Goal: Task Accomplishment & Management: Use online tool/utility

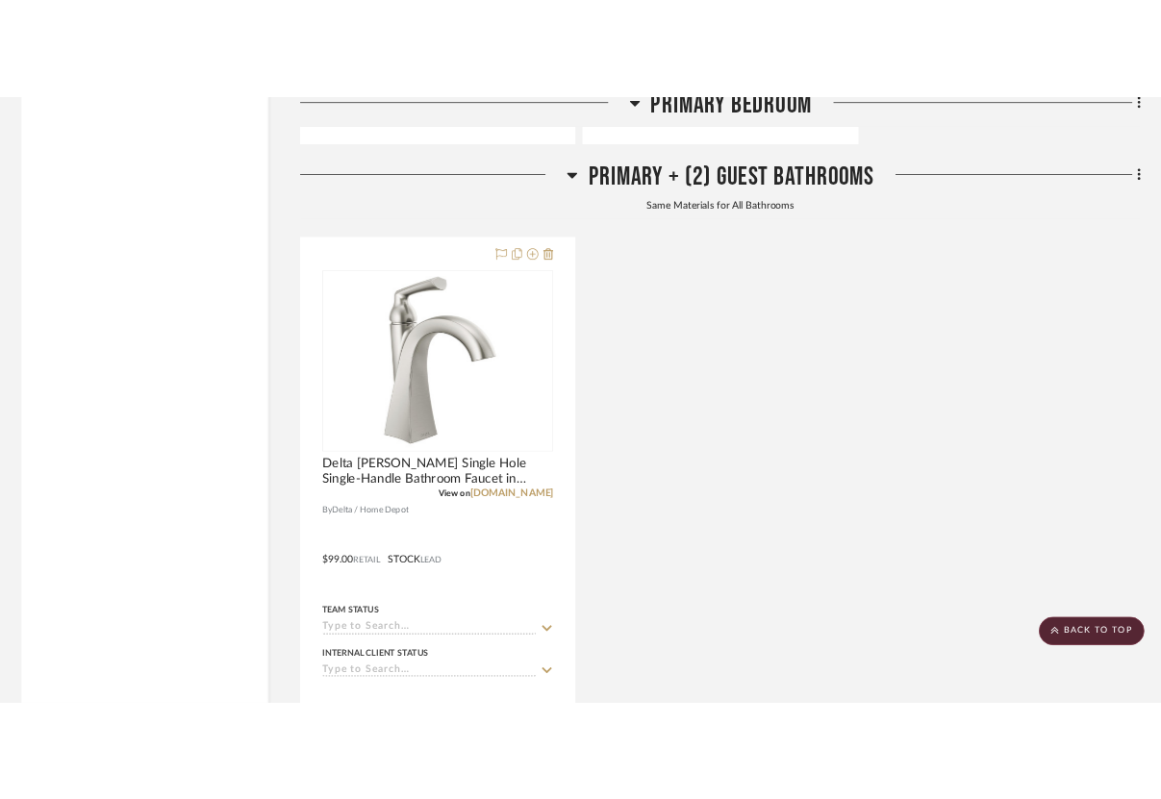
scroll to position [8333, 0]
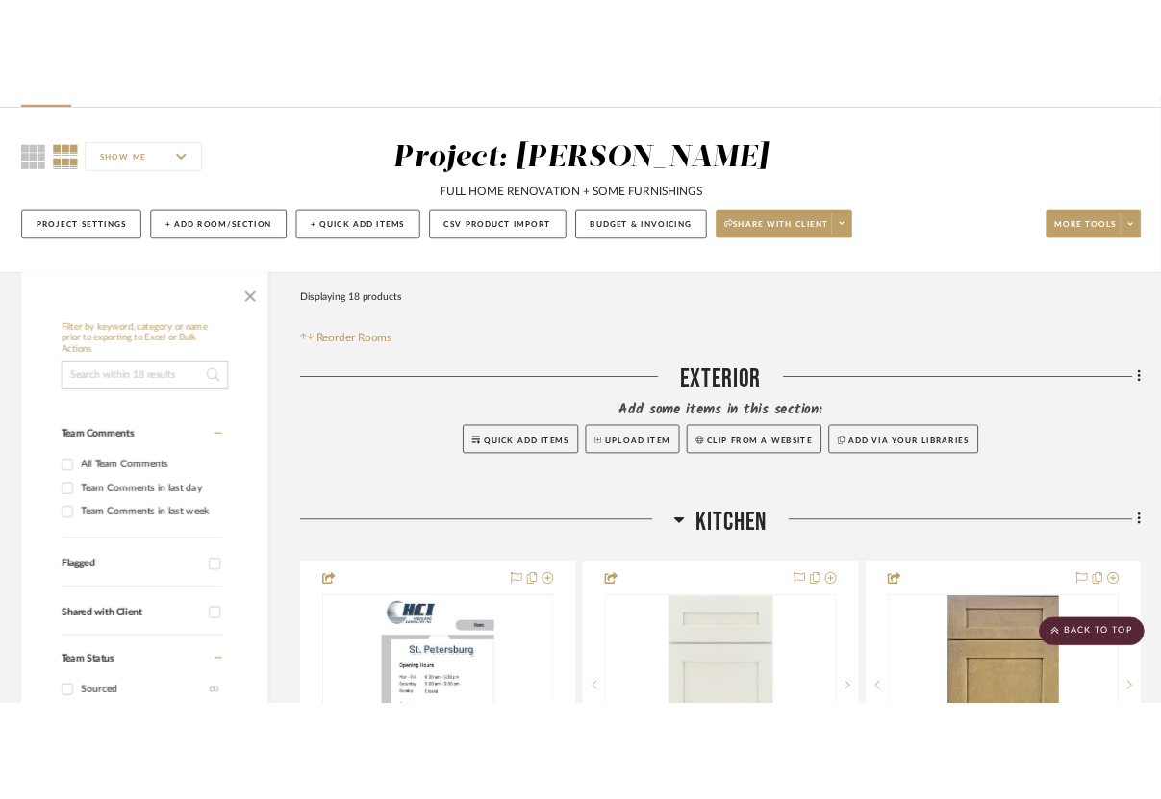
scroll to position [123, 0]
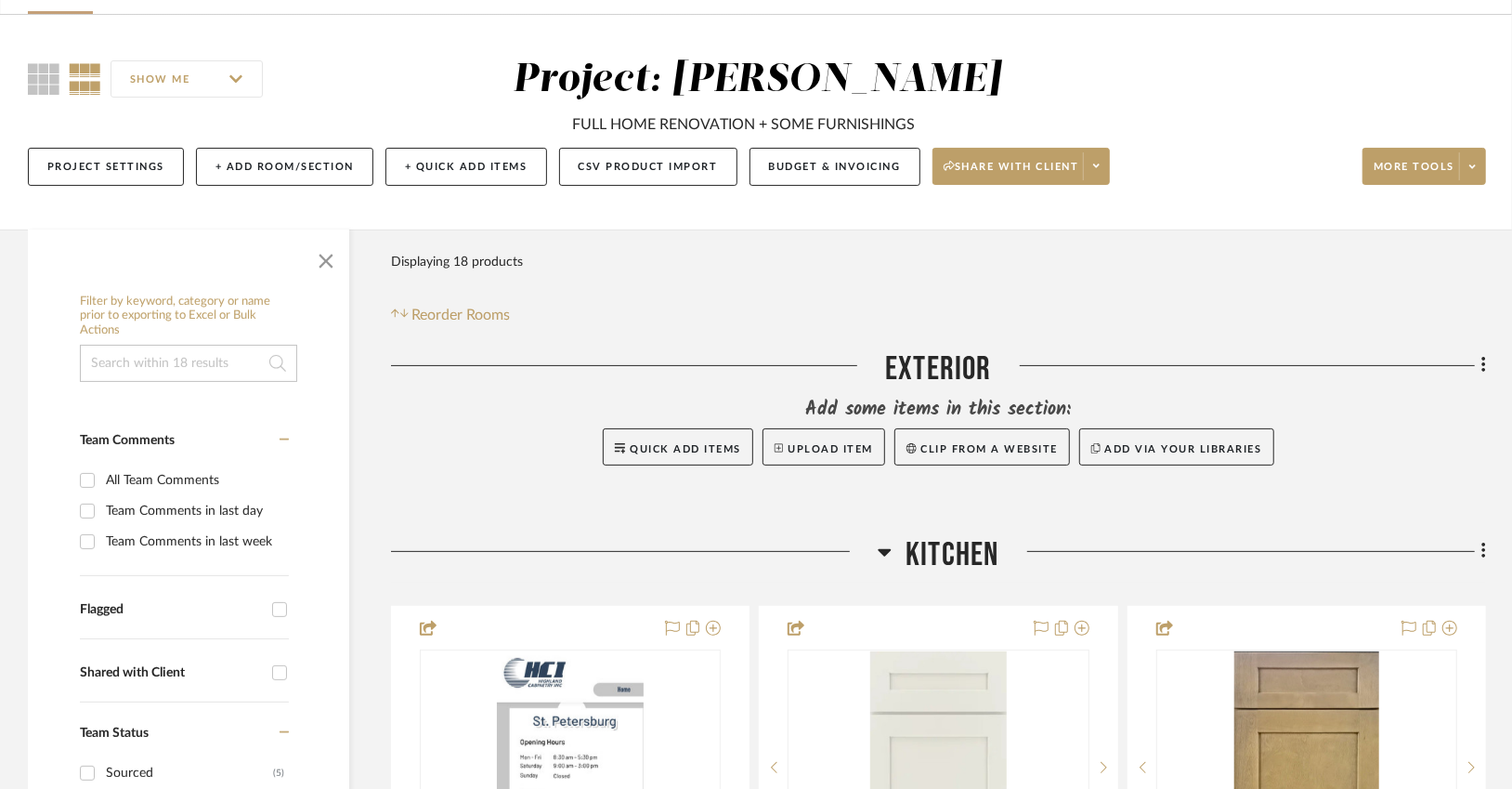
click at [976, 555] on span "Kitchen" at bounding box center [952, 554] width 93 height 40
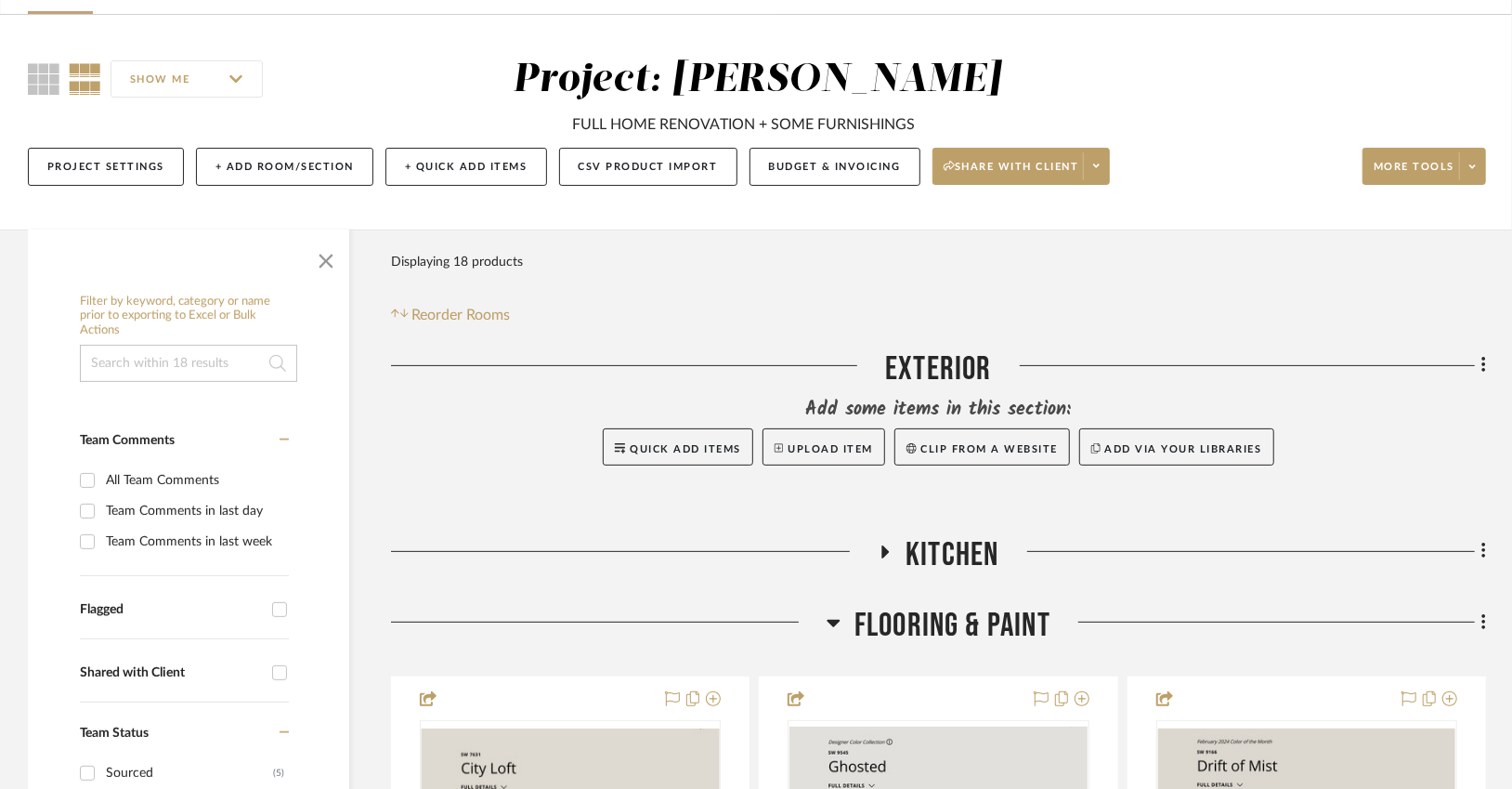
click at [976, 554] on span "Kitchen" at bounding box center [952, 554] width 93 height 40
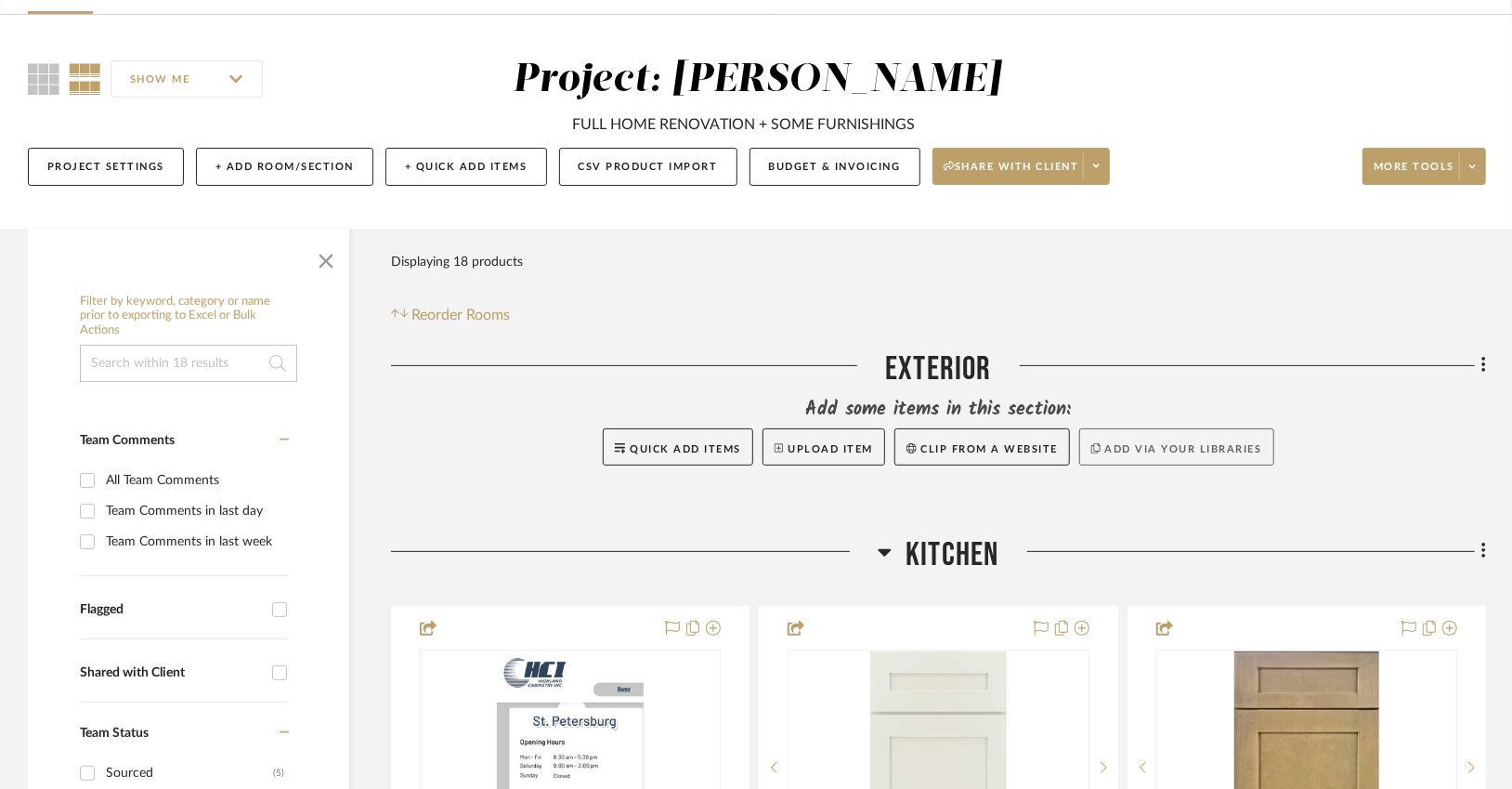
click at [1134, 460] on button "Add via your libraries" at bounding box center [1177, 446] width 195 height 37
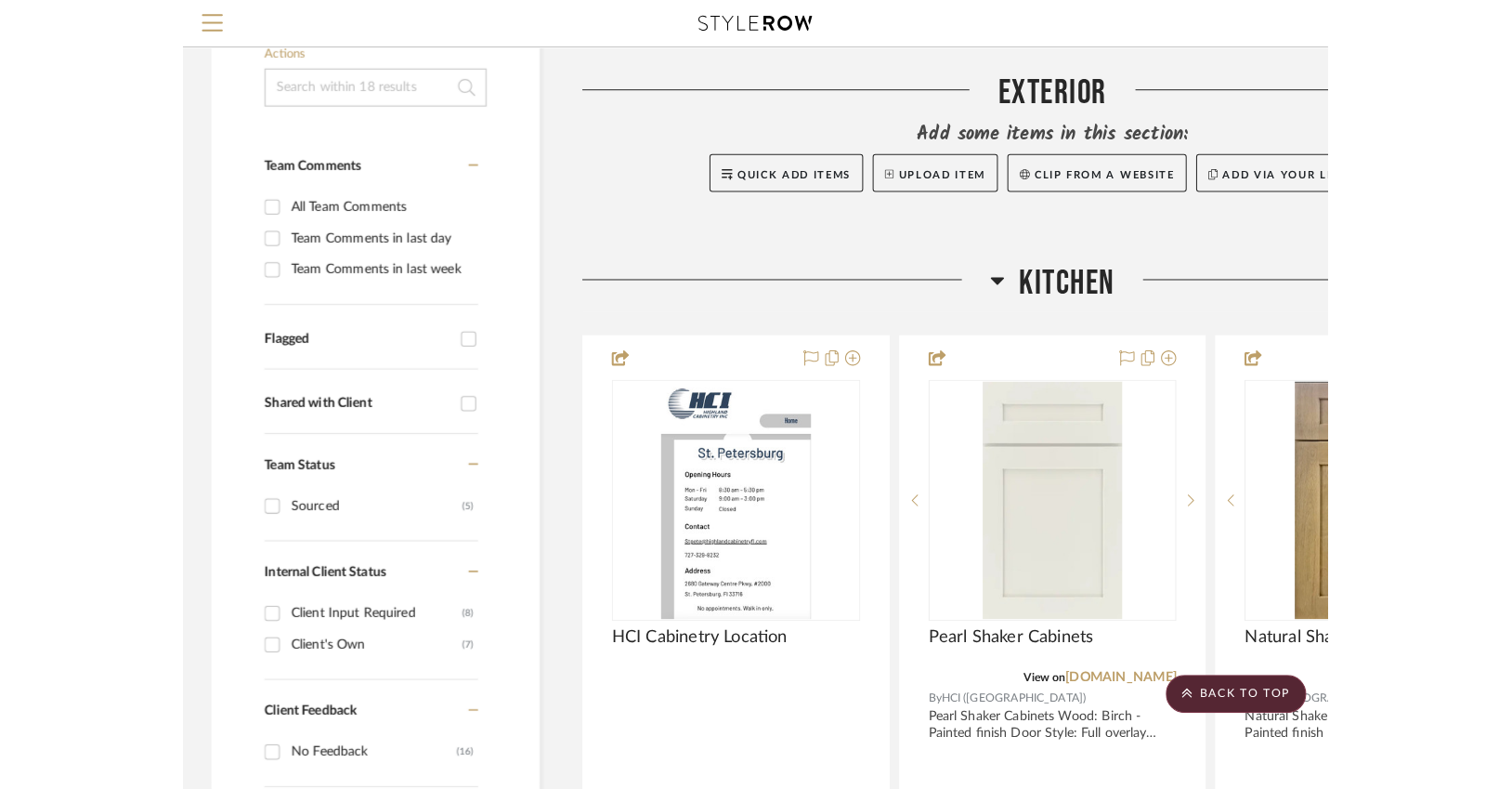
scroll to position [330, 0]
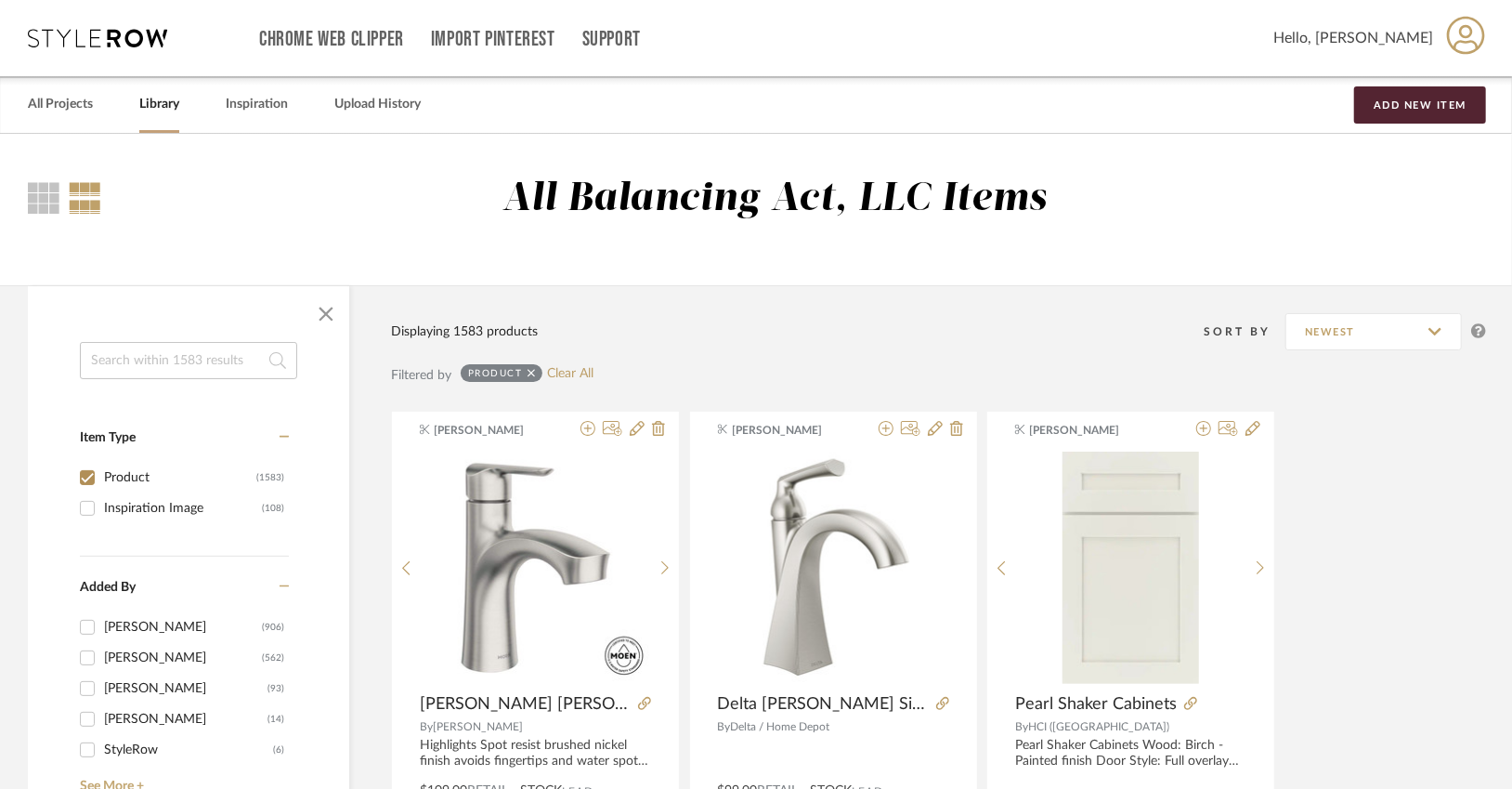
click at [199, 350] on input at bounding box center [188, 360] width 217 height 37
type input "kitchen faucet"
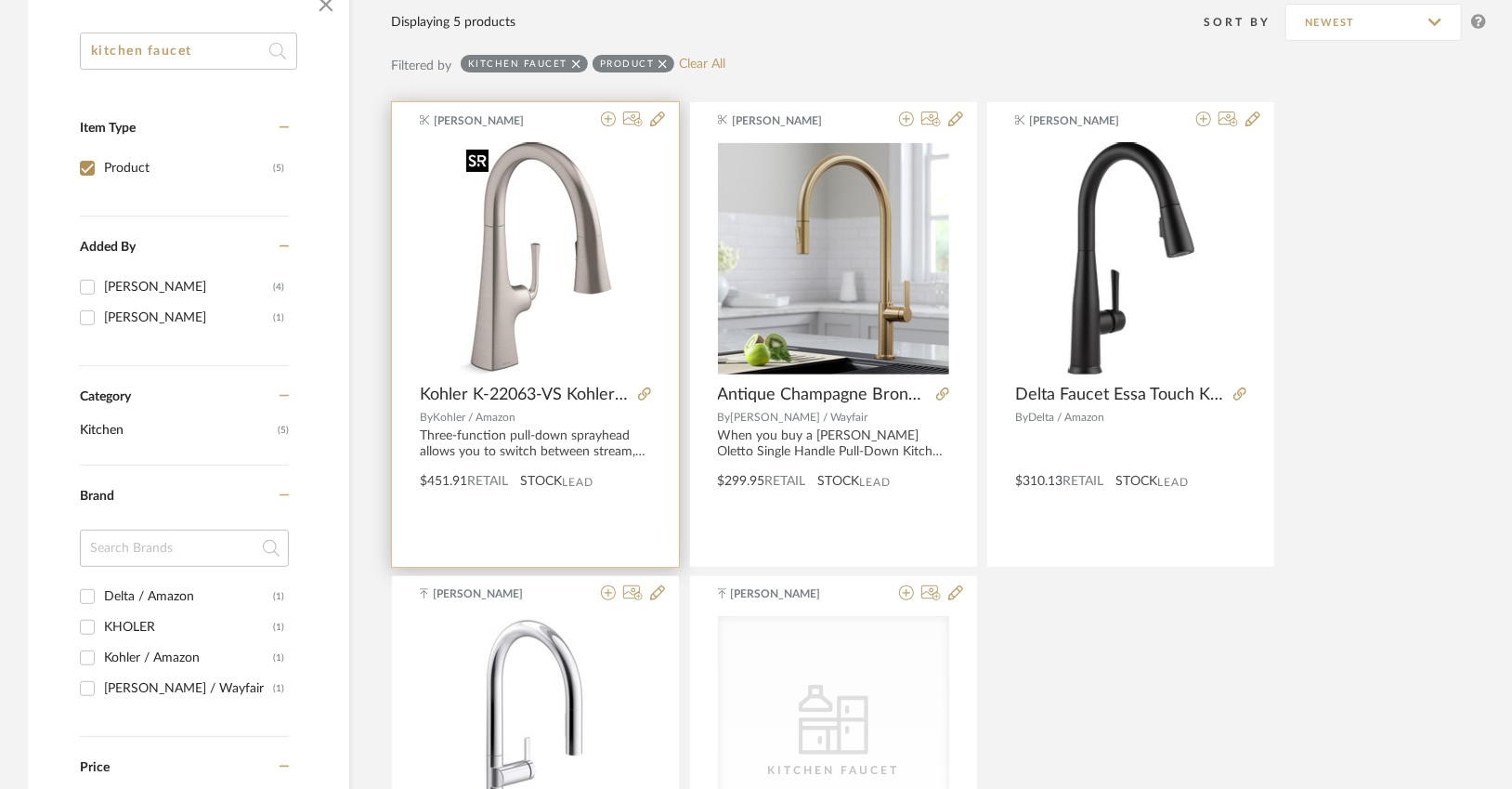
scroll to position [254, 0]
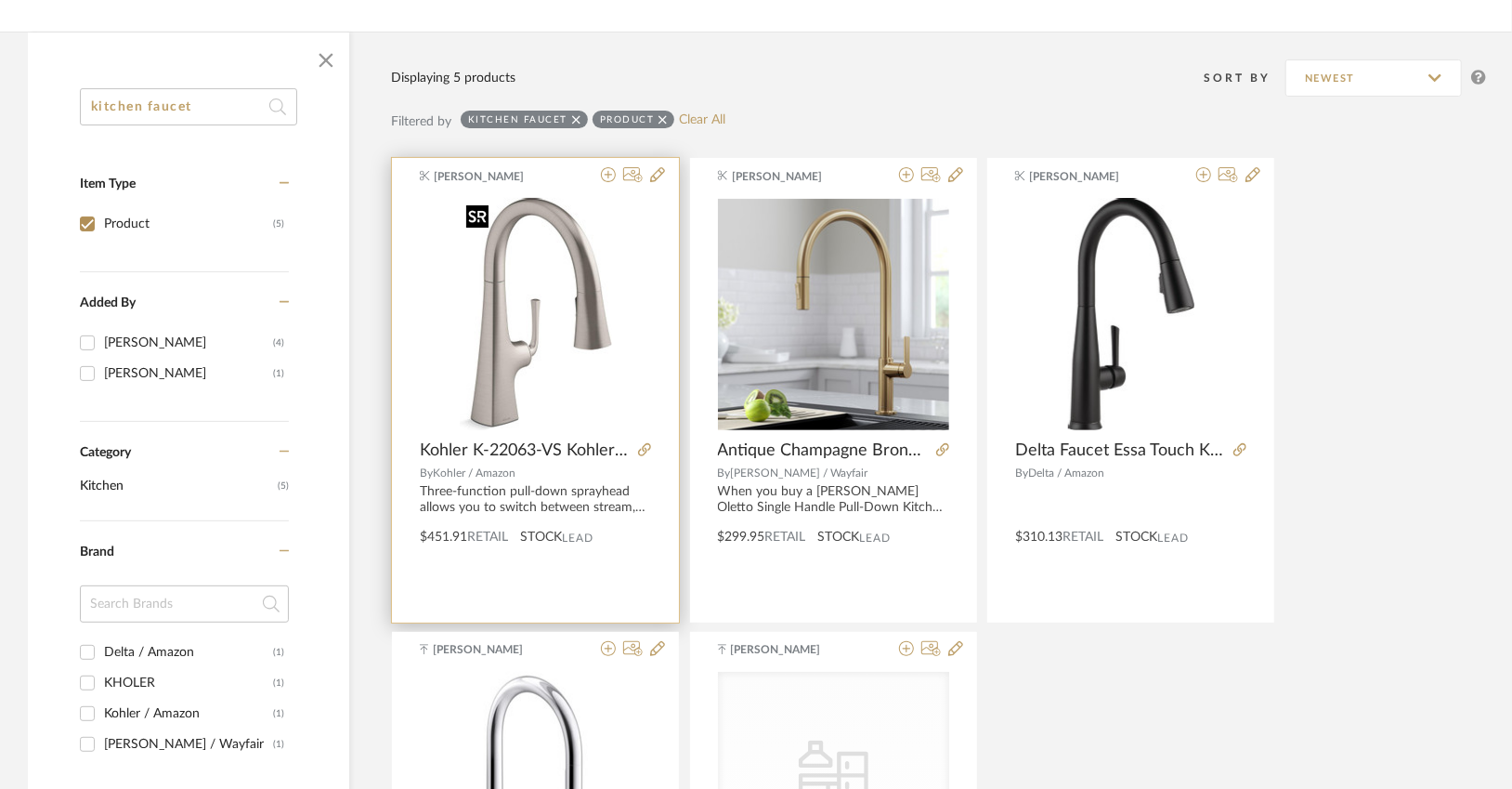
click at [580, 315] on img "0" at bounding box center [536, 314] width 153 height 232
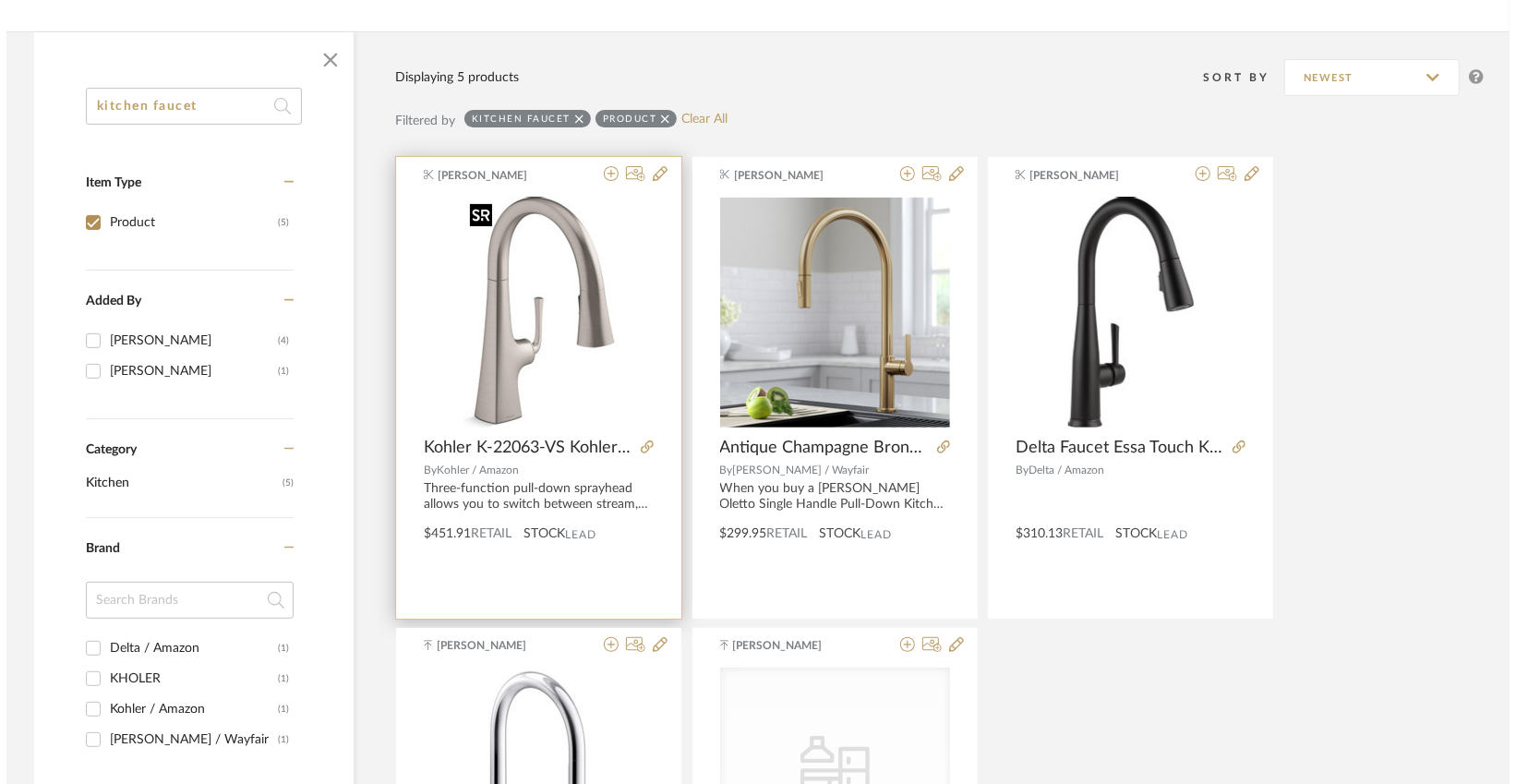
scroll to position [0, 0]
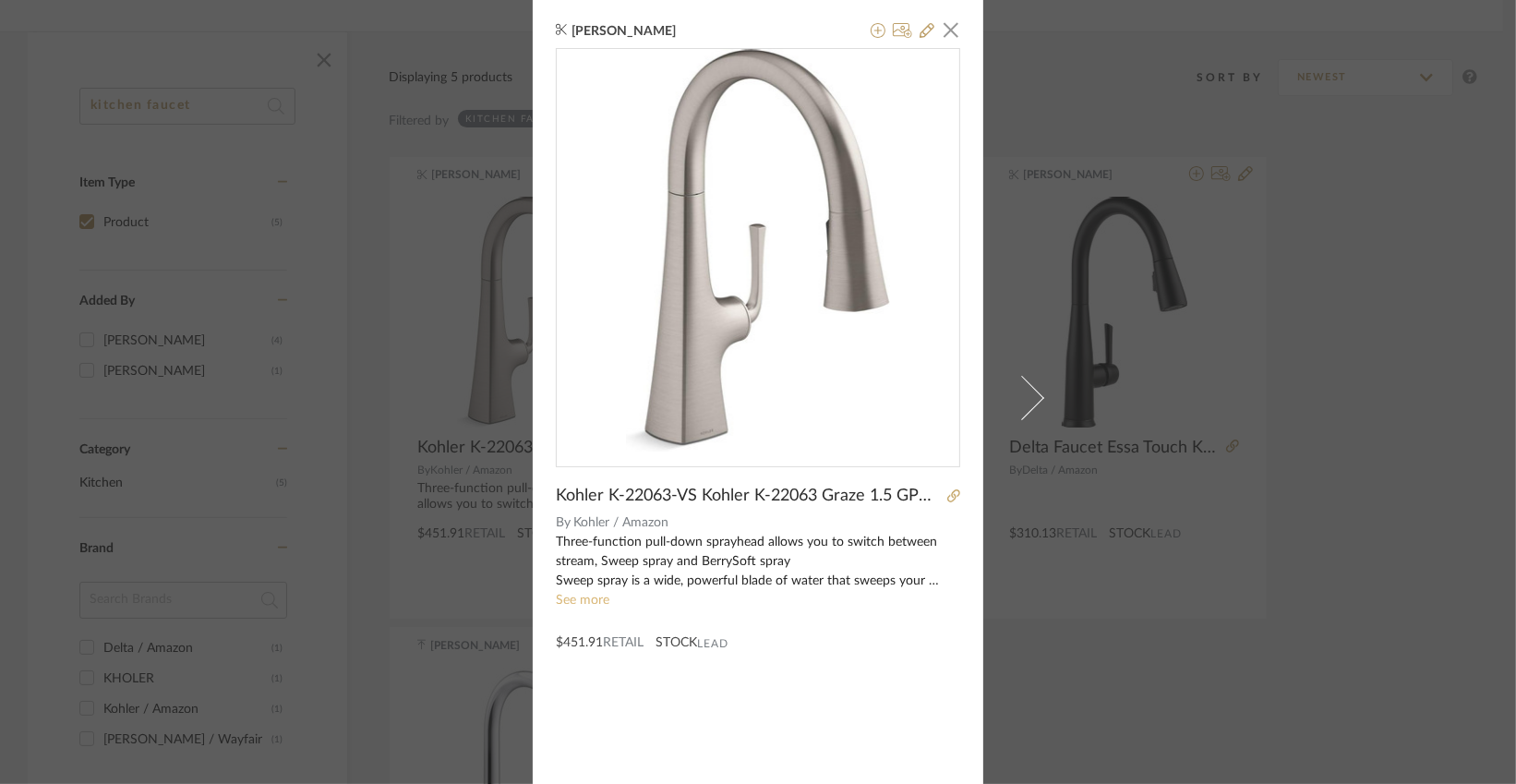
click at [590, 601] on link "See more" at bounding box center [583, 599] width 54 height 12
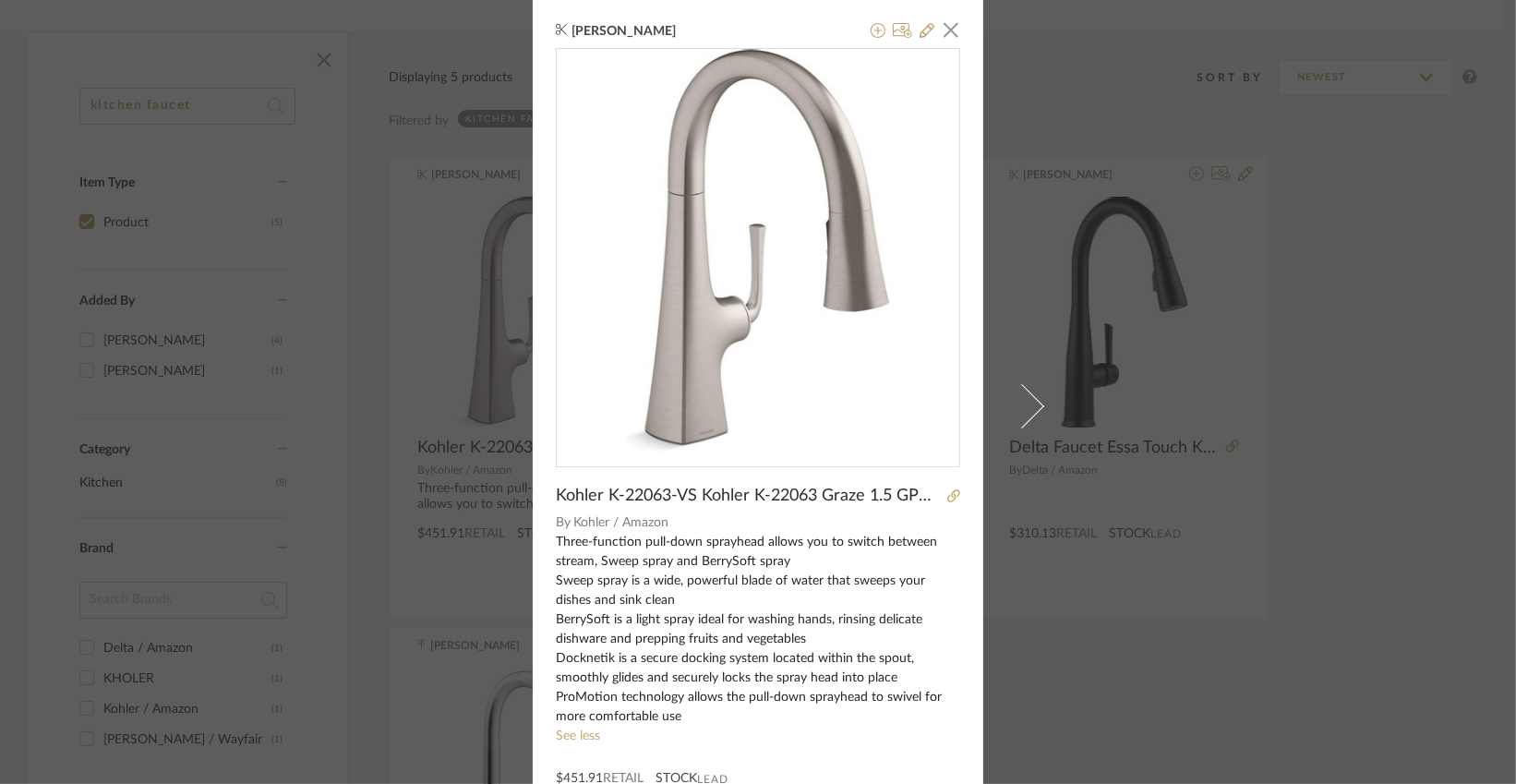
scroll to position [26, 0]
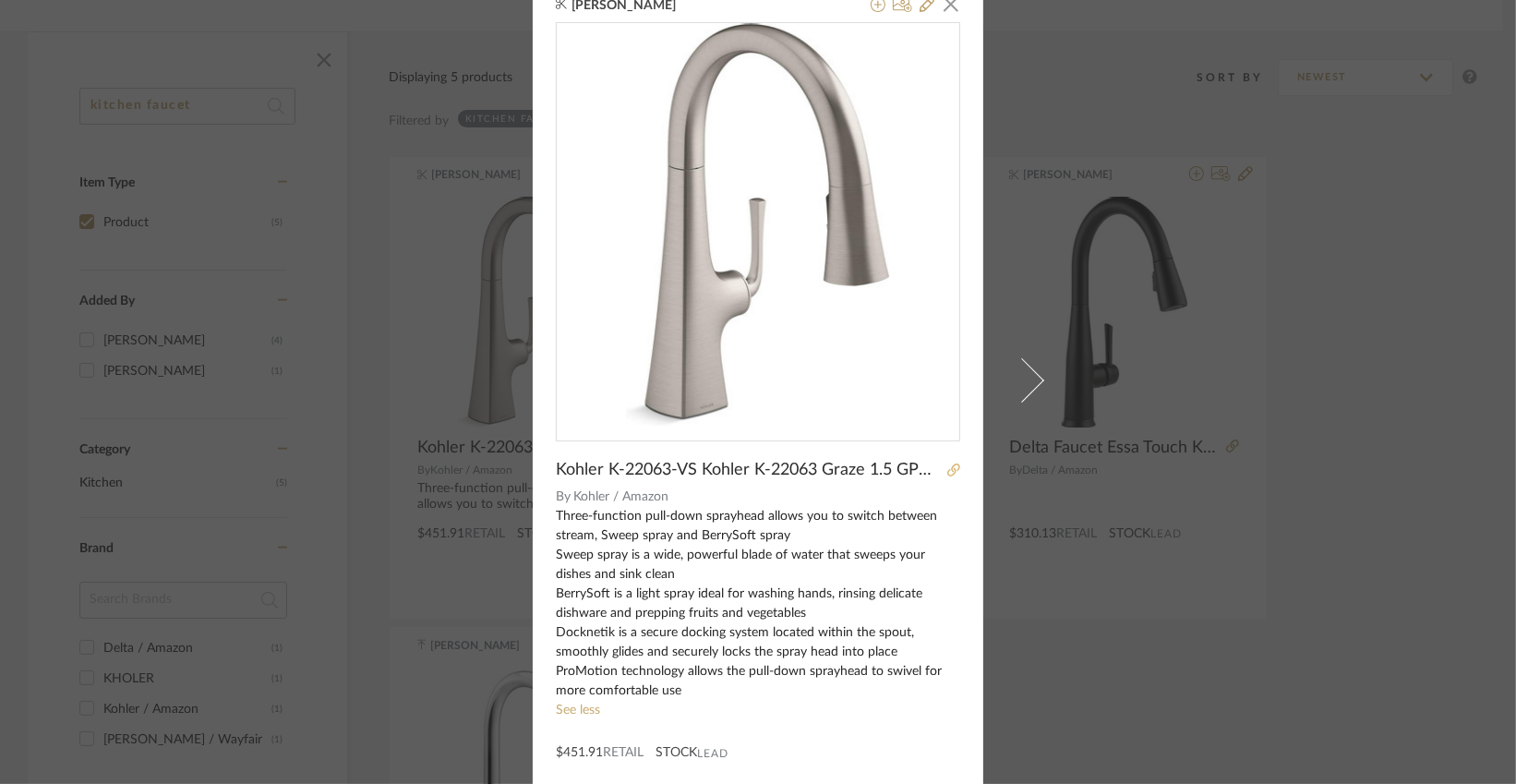
click at [953, 469] on icon at bounding box center [953, 469] width 12 height 12
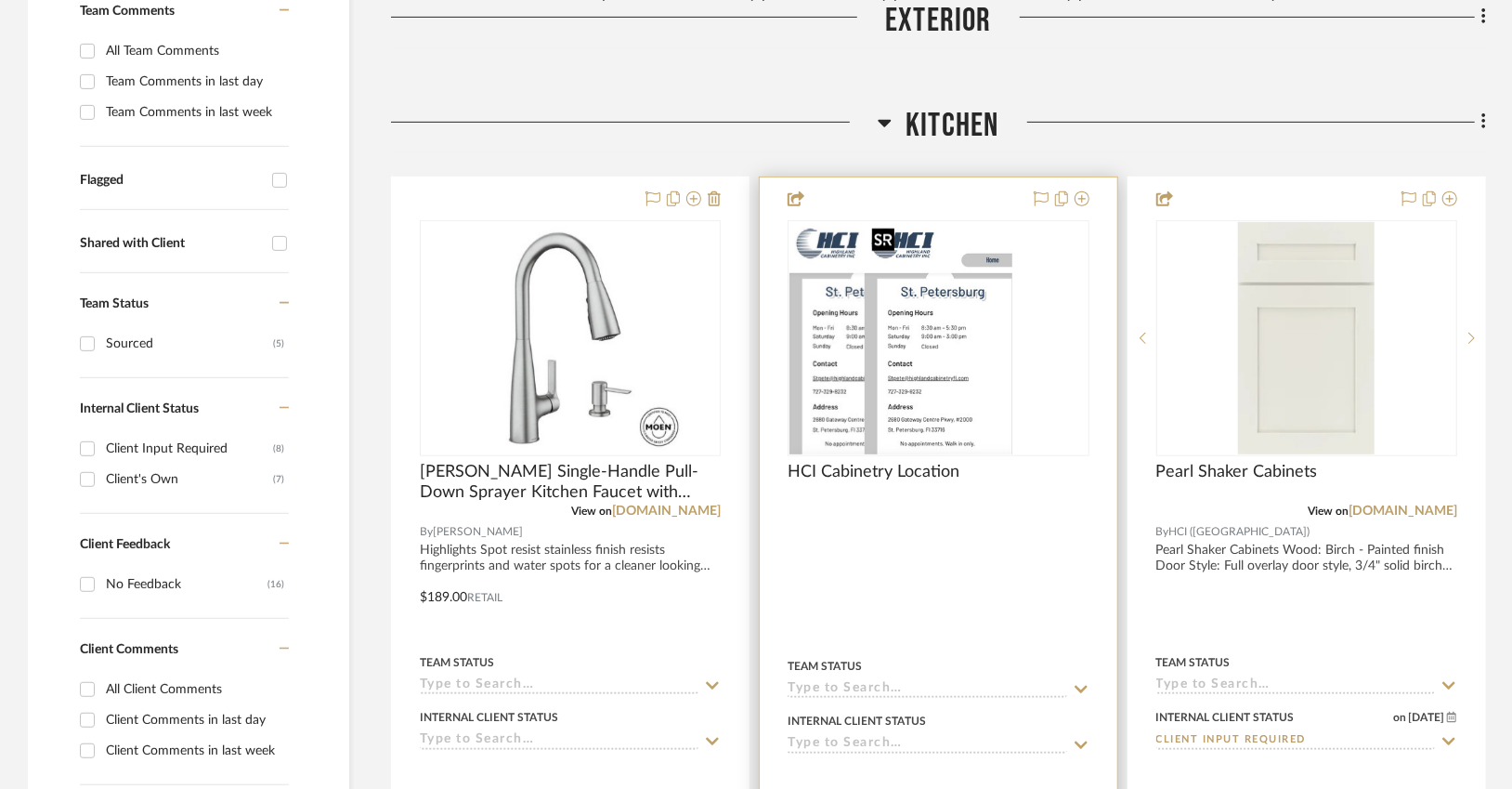
scroll to position [573, 0]
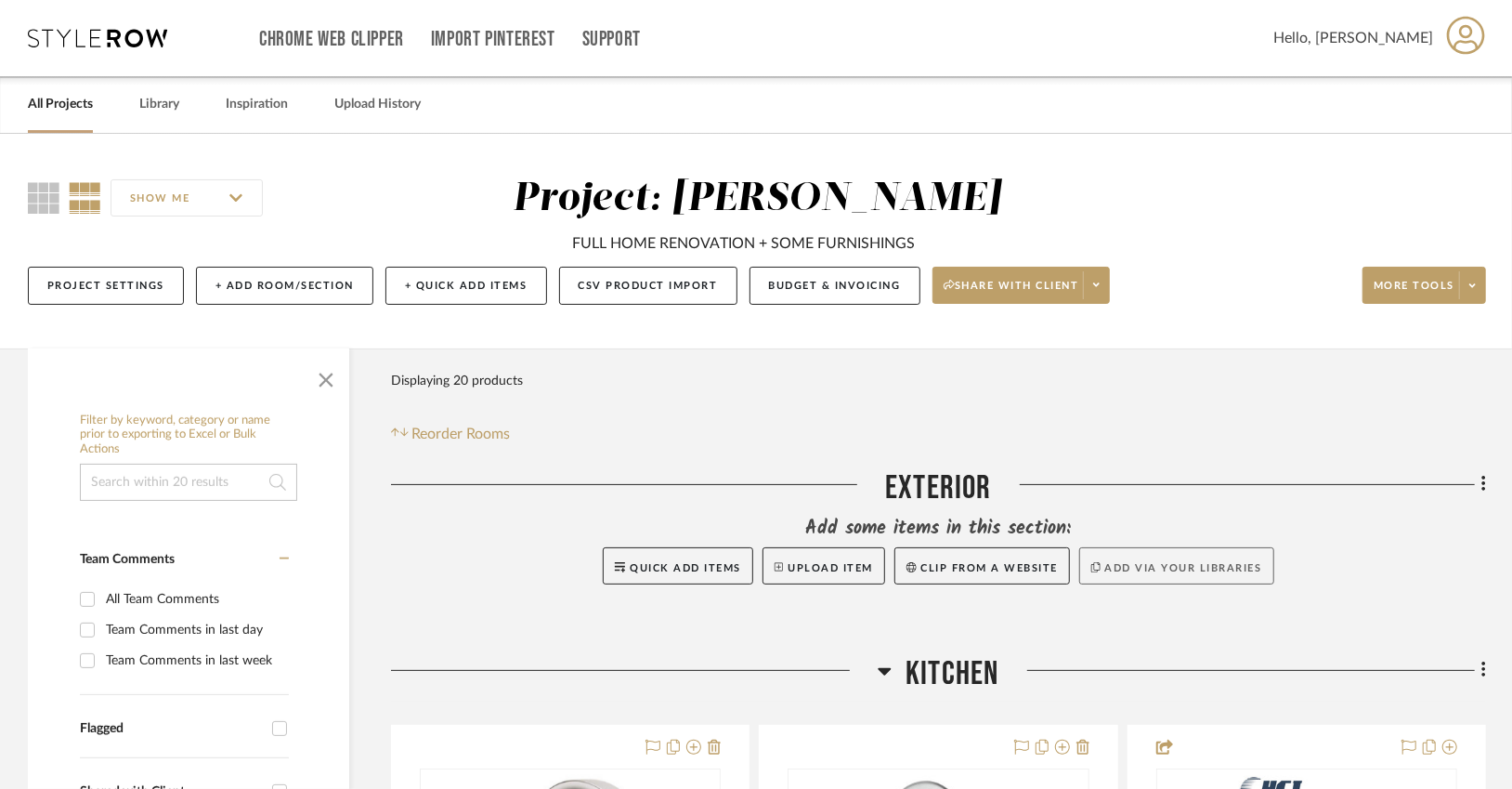
click at [1141, 570] on button "Add via your libraries" at bounding box center [1177, 566] width 195 height 37
click at [184, 485] on input at bounding box center [188, 482] width 217 height 37
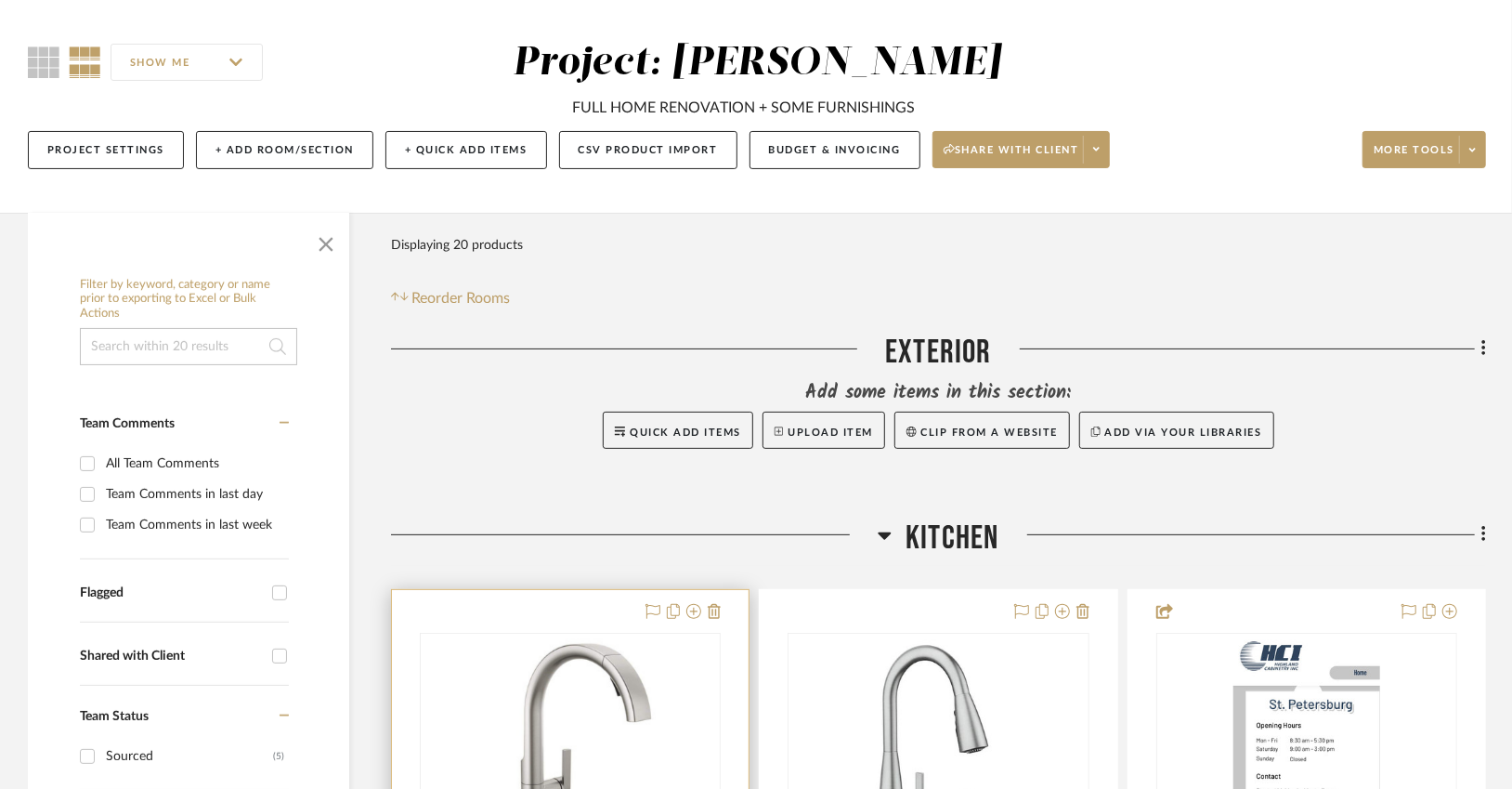
scroll to position [144, 0]
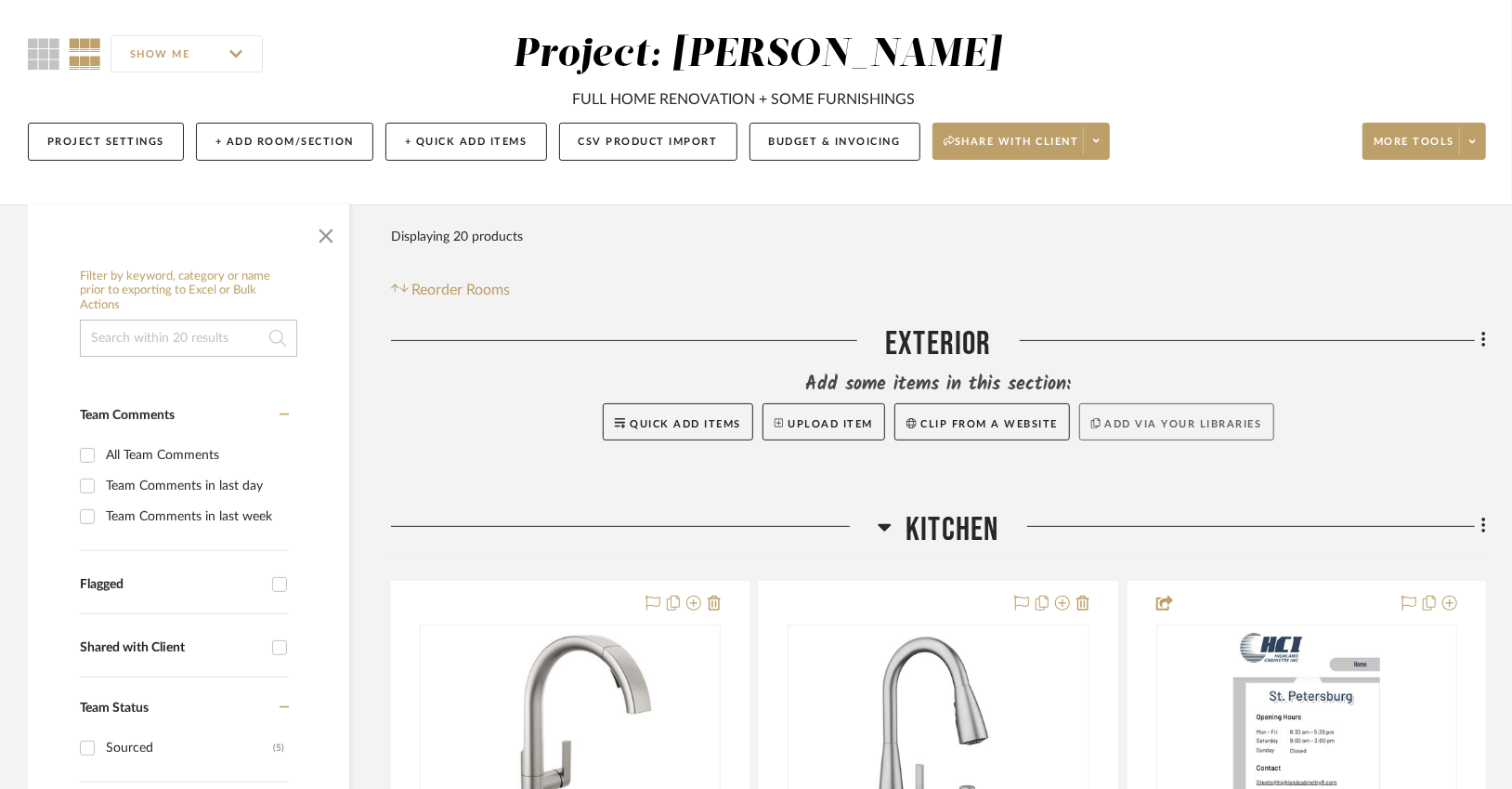
click at [1175, 429] on button "Add via your libraries" at bounding box center [1177, 421] width 195 height 37
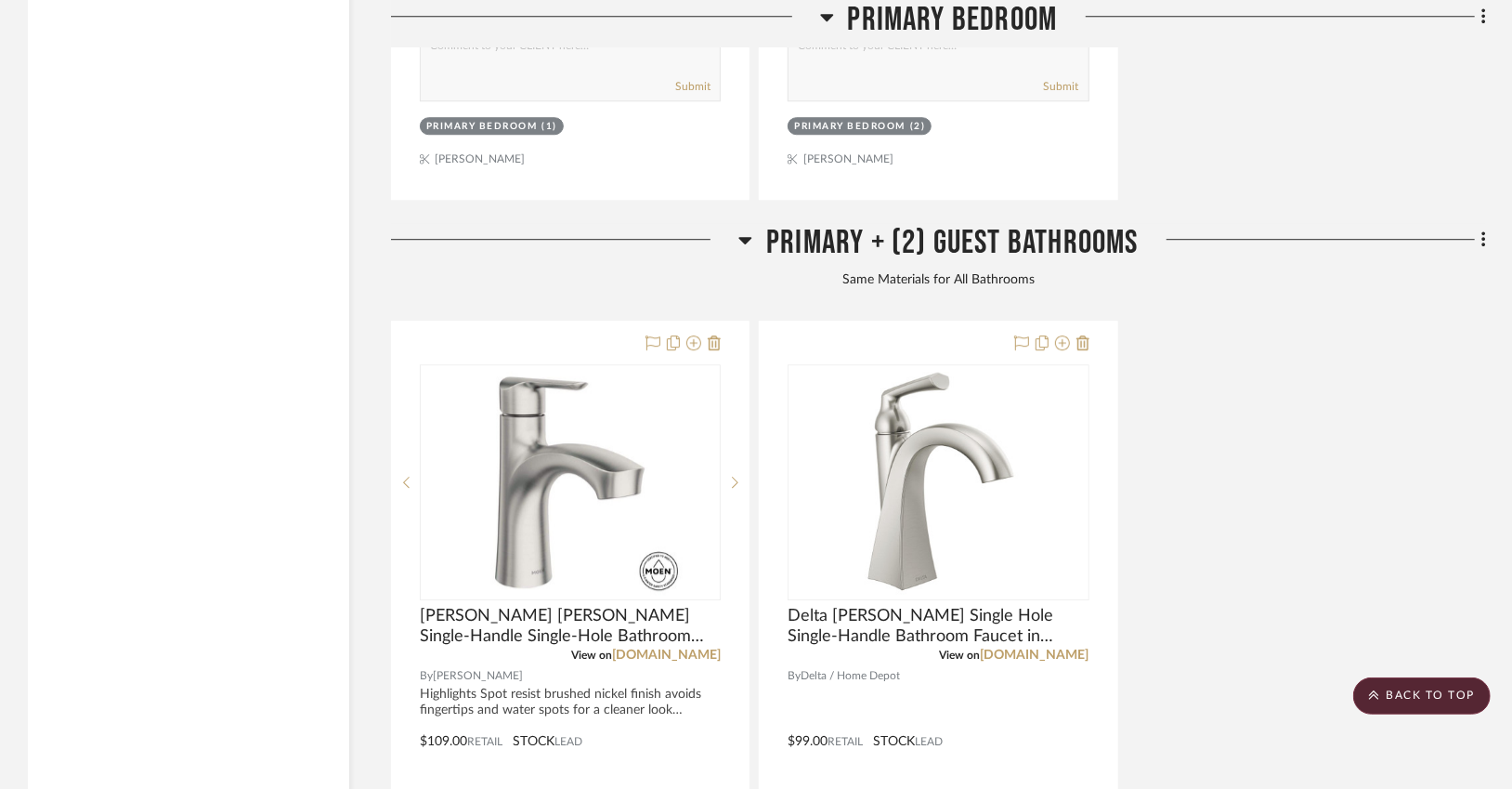
scroll to position [7982, 0]
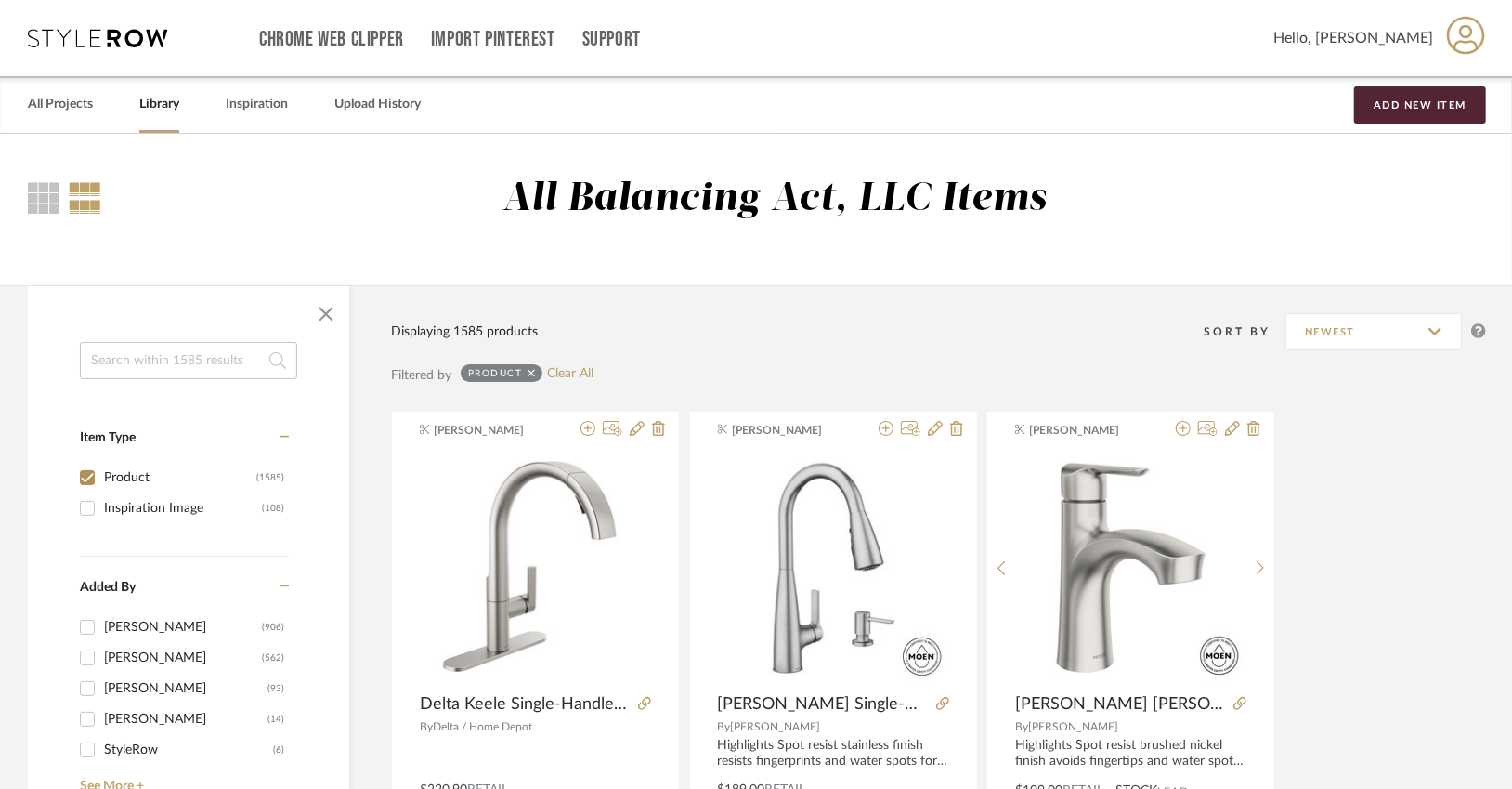
click at [181, 365] on input at bounding box center [188, 360] width 217 height 37
type input "floating vanity"
click at [244, 368] on input at bounding box center [188, 360] width 217 height 37
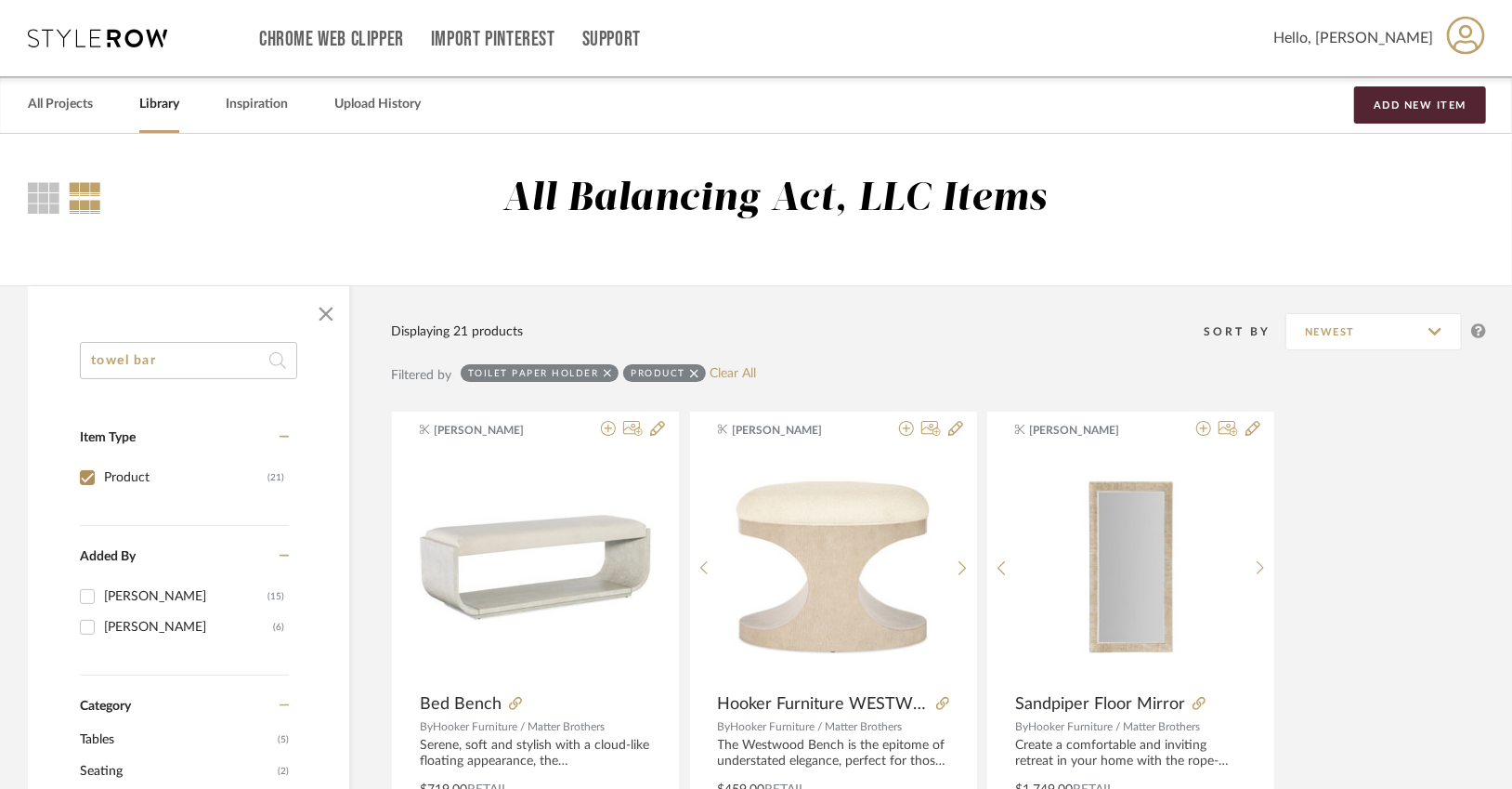
type input "towel bar"
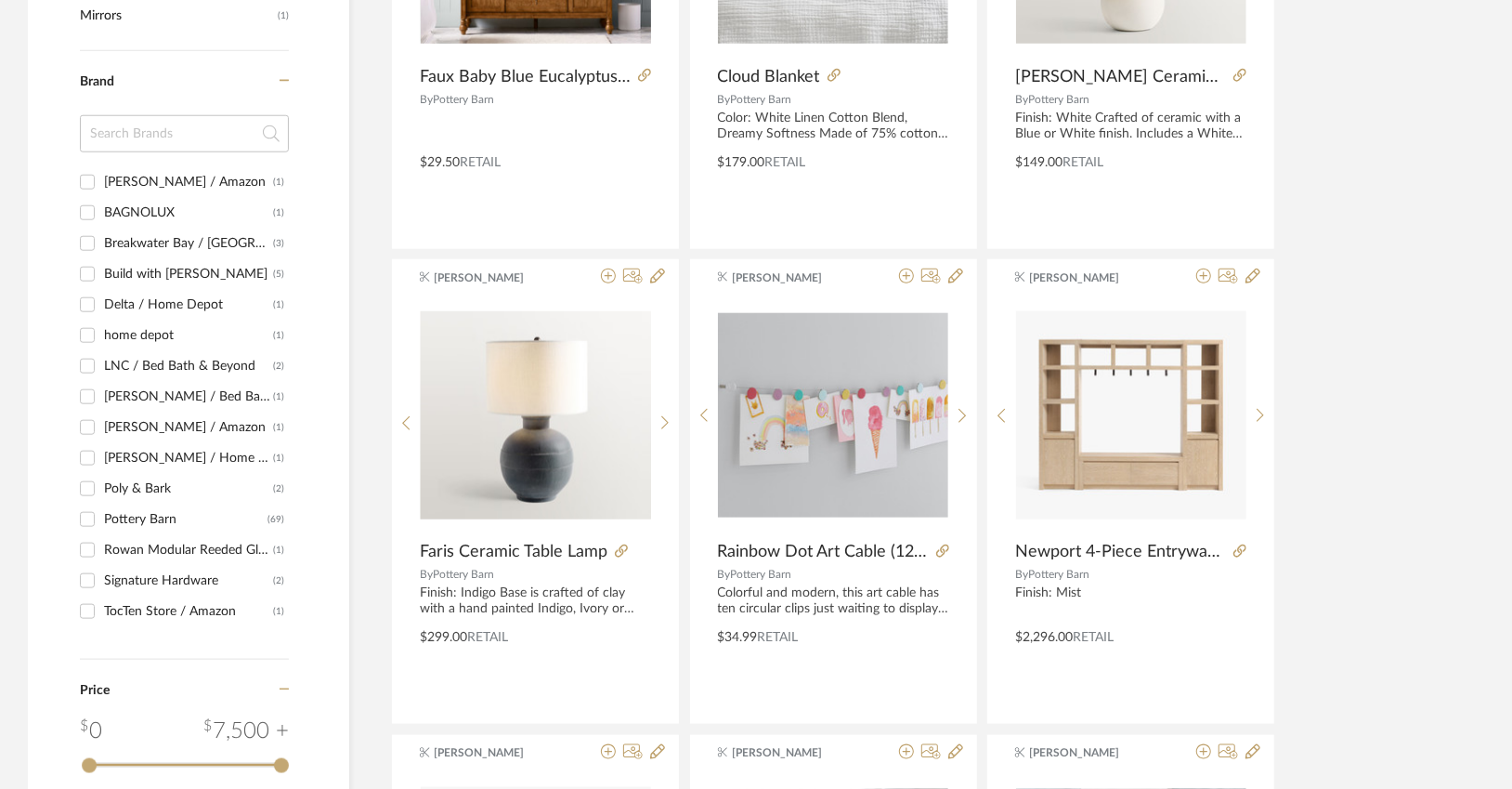
scroll to position [1103, 0]
